Goal: Communication & Community: Answer question/provide support

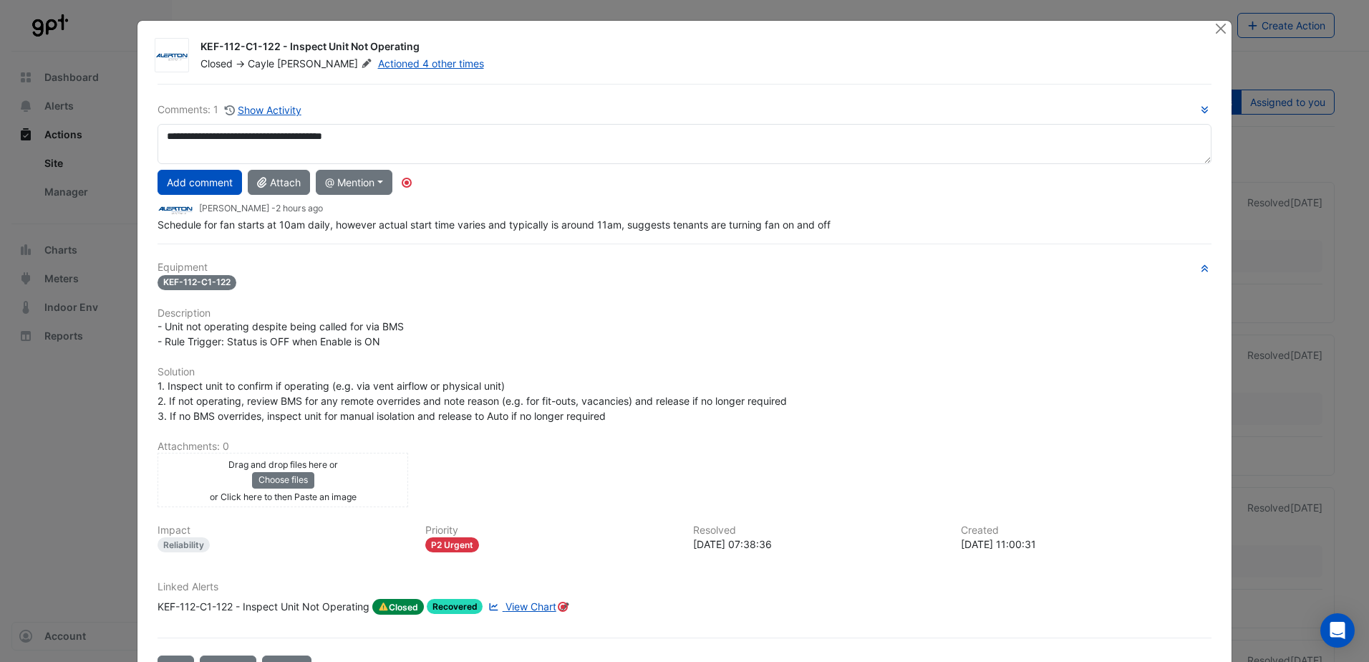
type textarea "**********"
click at [194, 179] on button "Add comment" at bounding box center [200, 182] width 84 height 25
